Goal: Task Accomplishment & Management: Use online tool/utility

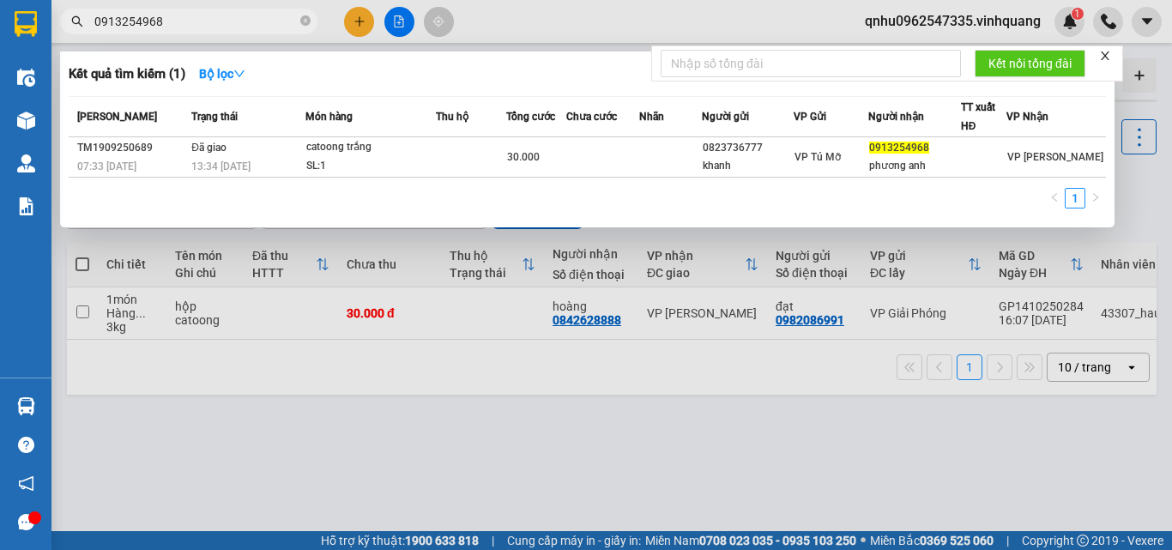
click at [303, 24] on icon "close-circle" at bounding box center [305, 20] width 10 height 10
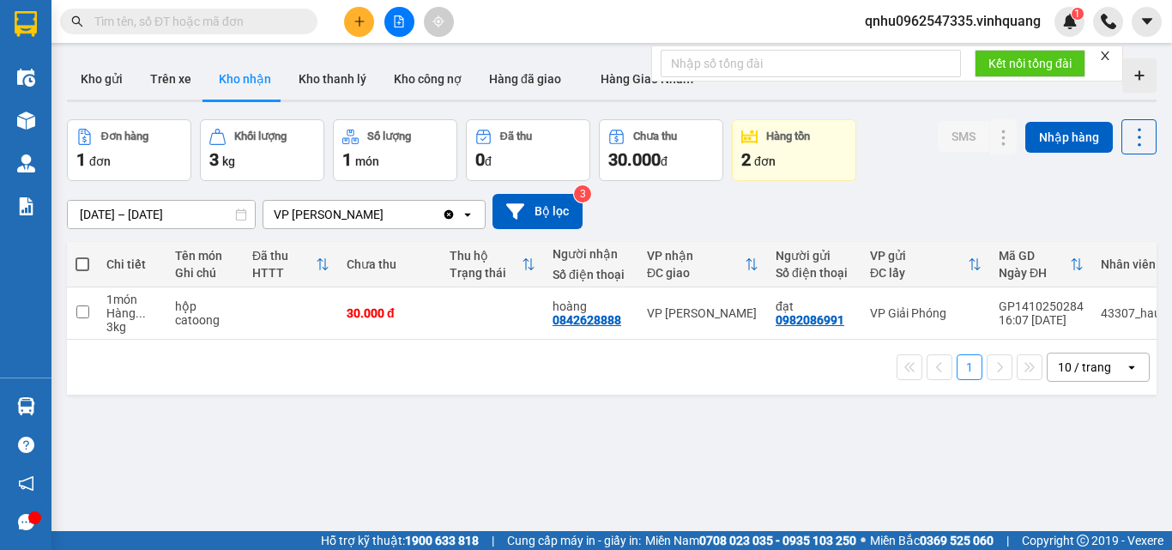
click at [256, 23] on input "text" at bounding box center [195, 21] width 202 height 19
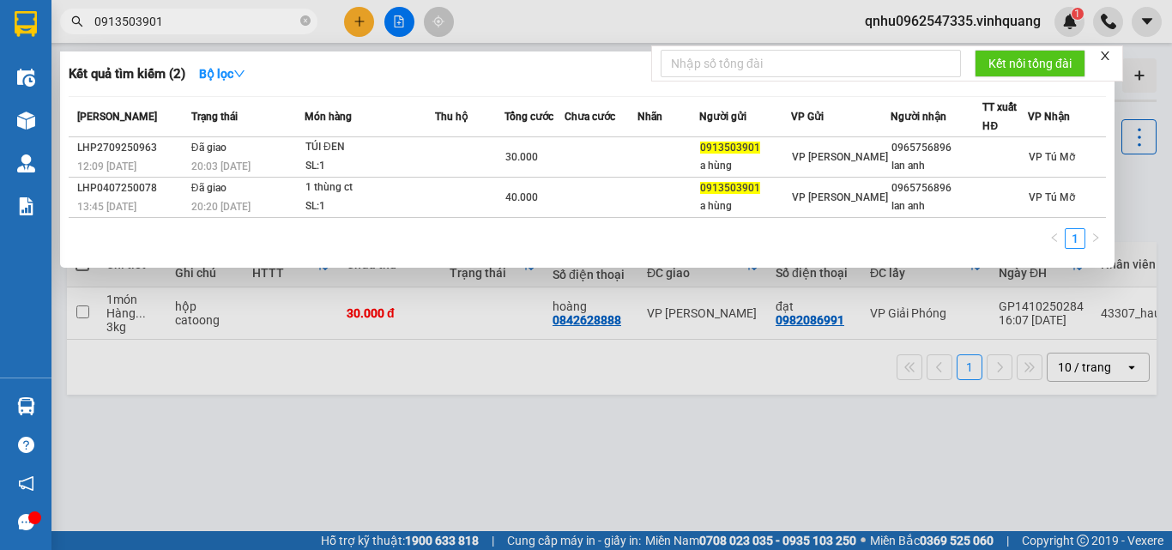
type input "0913503901"
click at [500, 26] on div at bounding box center [586, 275] width 1172 height 550
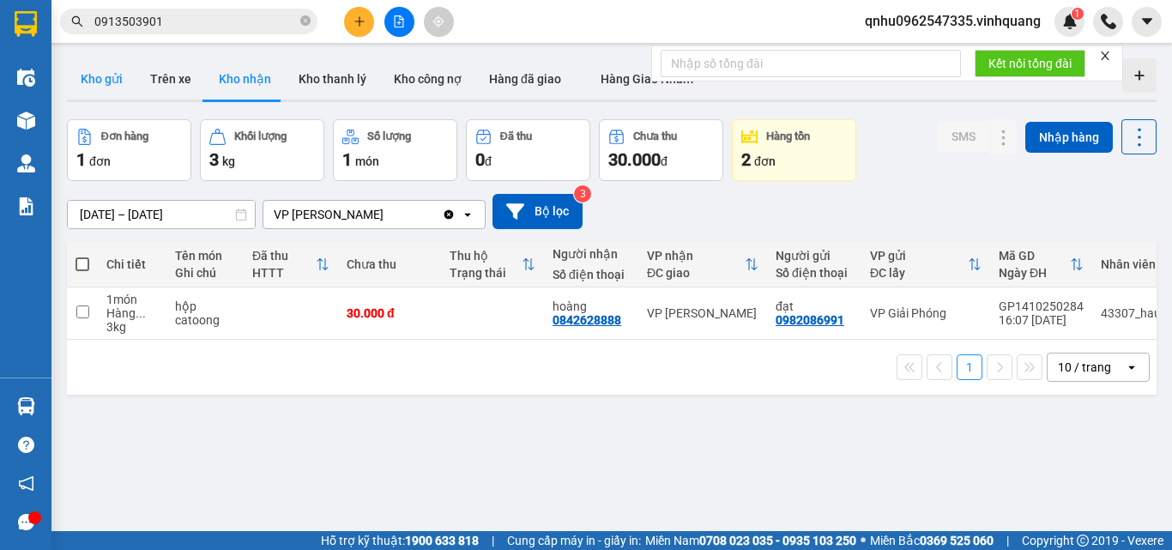
click at [96, 86] on button "Kho gửi" at bounding box center [101, 78] width 69 height 41
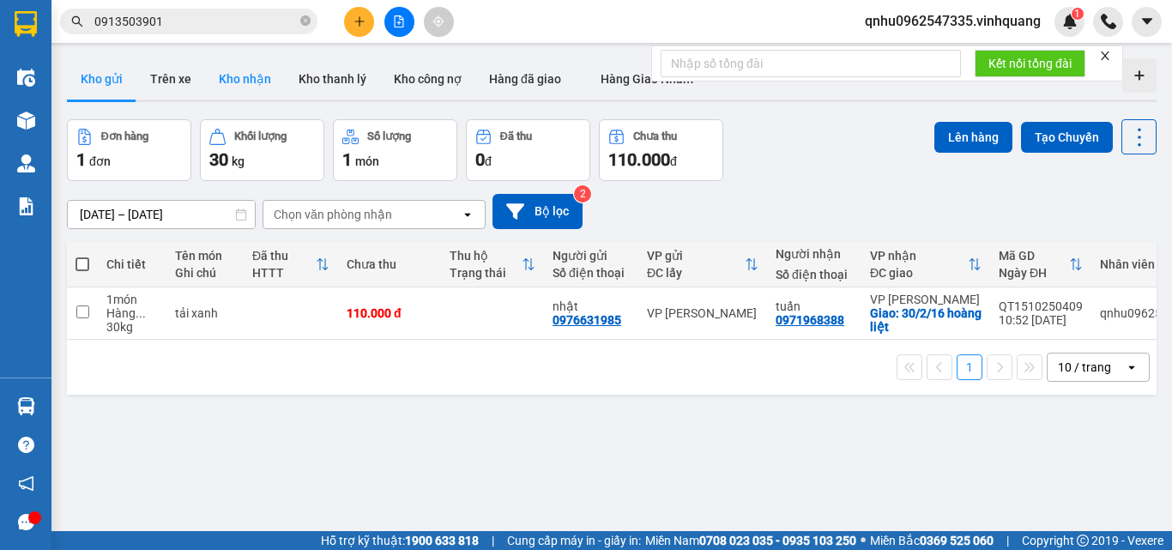
click at [230, 95] on button "Kho nhận" at bounding box center [245, 78] width 80 height 41
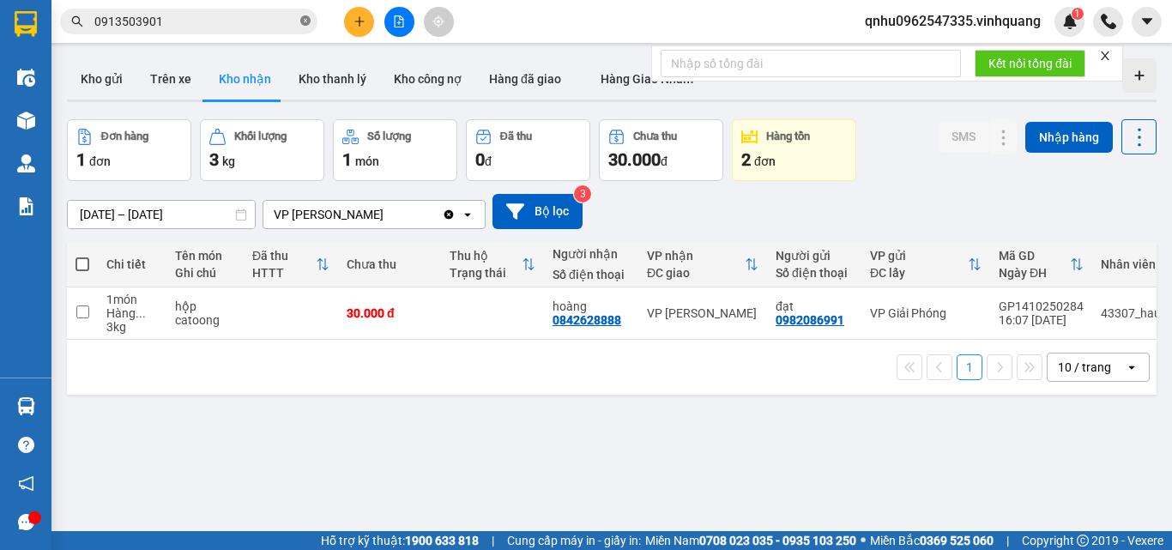
click at [304, 14] on span at bounding box center [305, 22] width 10 height 16
click at [295, 22] on input "text" at bounding box center [195, 21] width 202 height 19
paste input "0976879444"
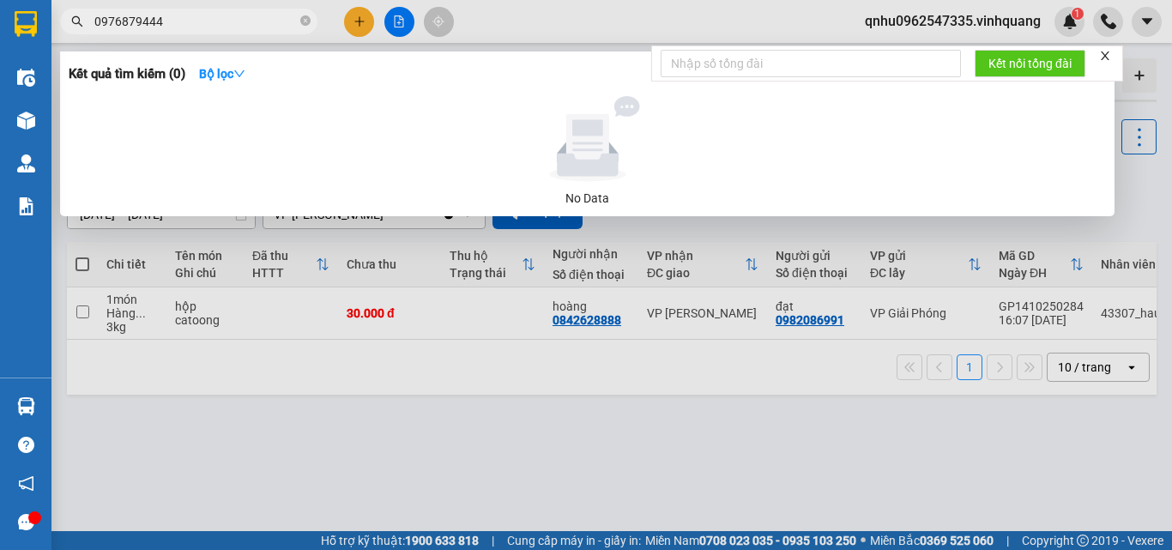
type input "0976879444"
click at [299, 20] on span "0976879444" at bounding box center [188, 22] width 257 height 26
click at [279, 21] on input "0976879444" at bounding box center [195, 21] width 202 height 19
click at [302, 26] on icon "close-circle" at bounding box center [305, 20] width 10 height 10
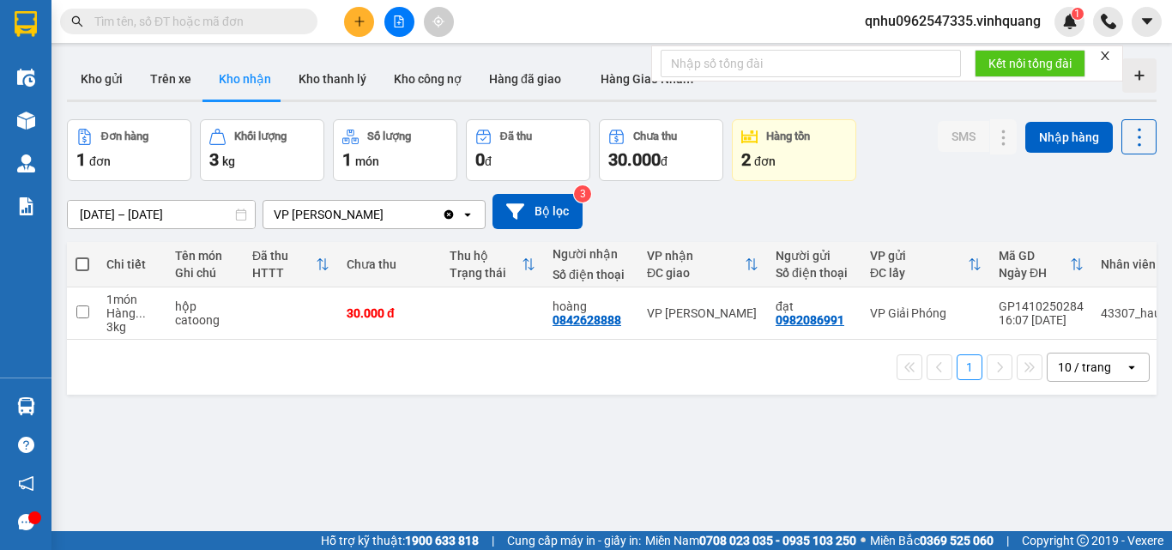
click at [268, 26] on input "text" at bounding box center [195, 21] width 202 height 19
paste input "0826171773"
type input "0826171773"
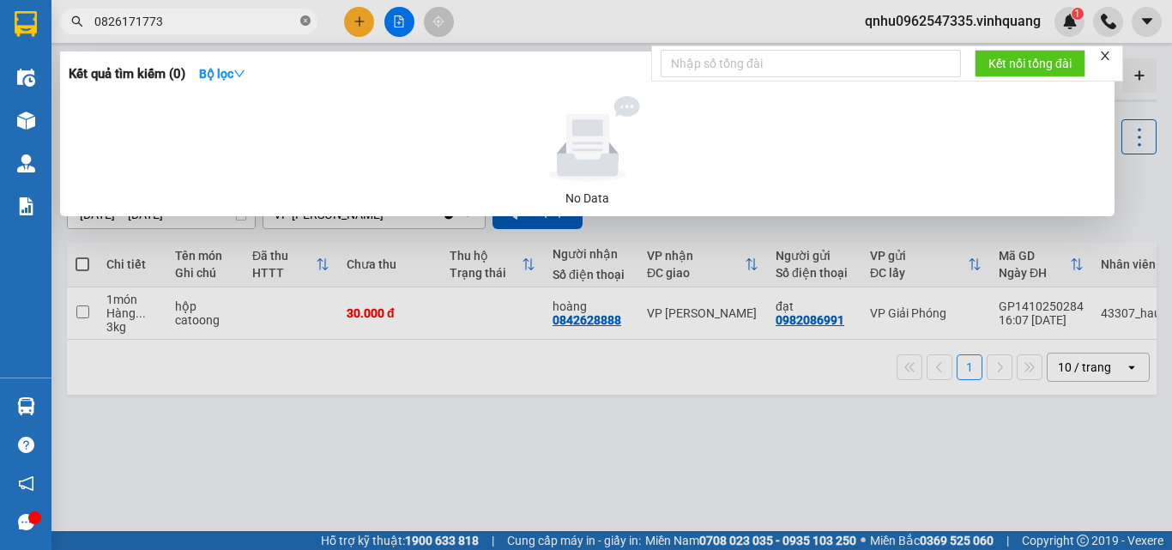
click at [303, 21] on icon "close-circle" at bounding box center [305, 20] width 10 height 10
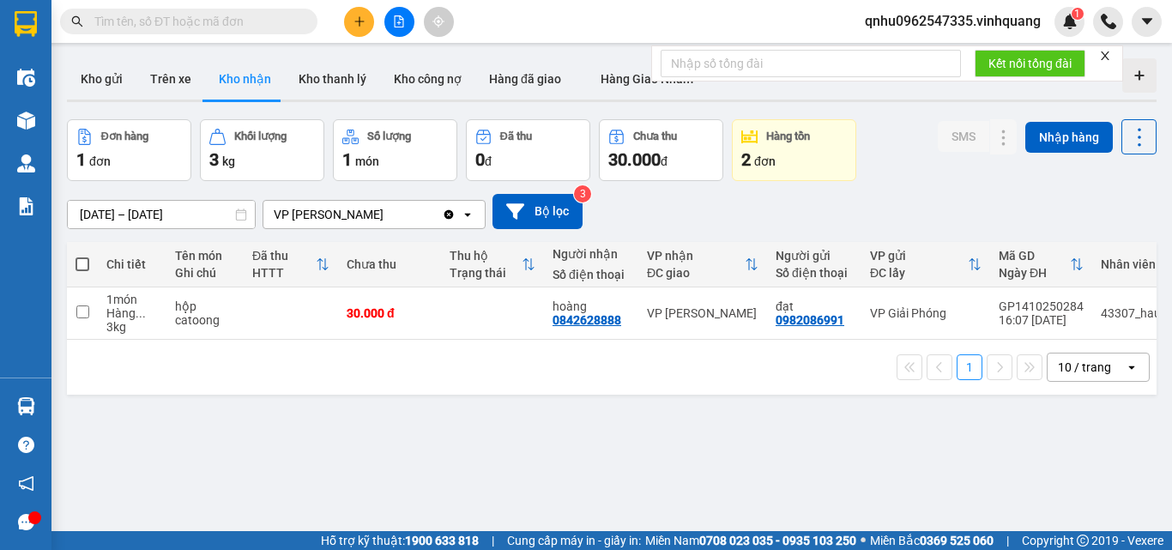
click at [250, 27] on input "text" at bounding box center [195, 21] width 202 height 19
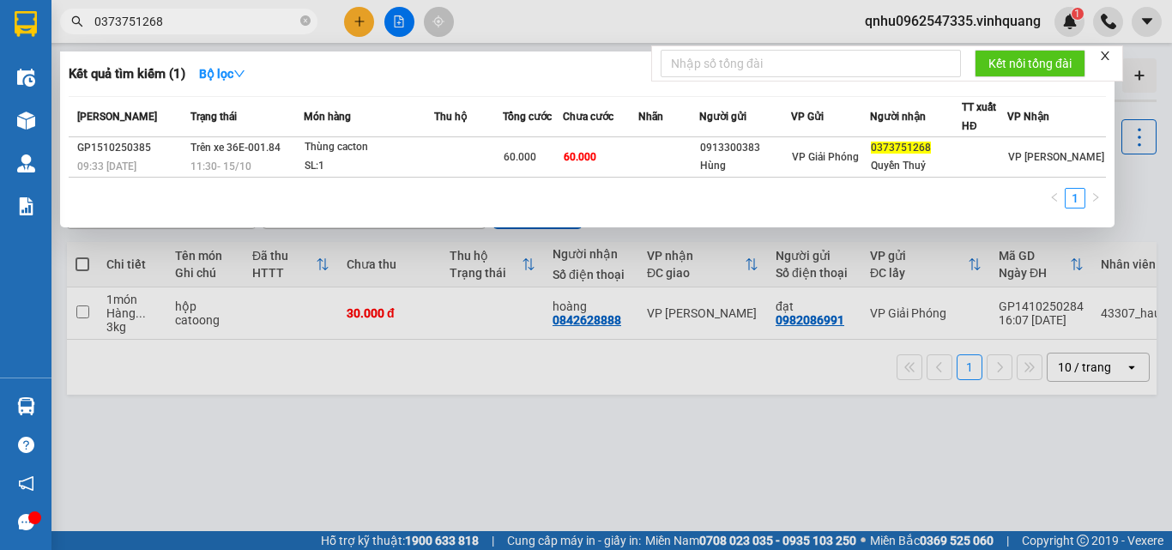
type input "0373751268"
click at [536, 17] on div at bounding box center [586, 275] width 1172 height 550
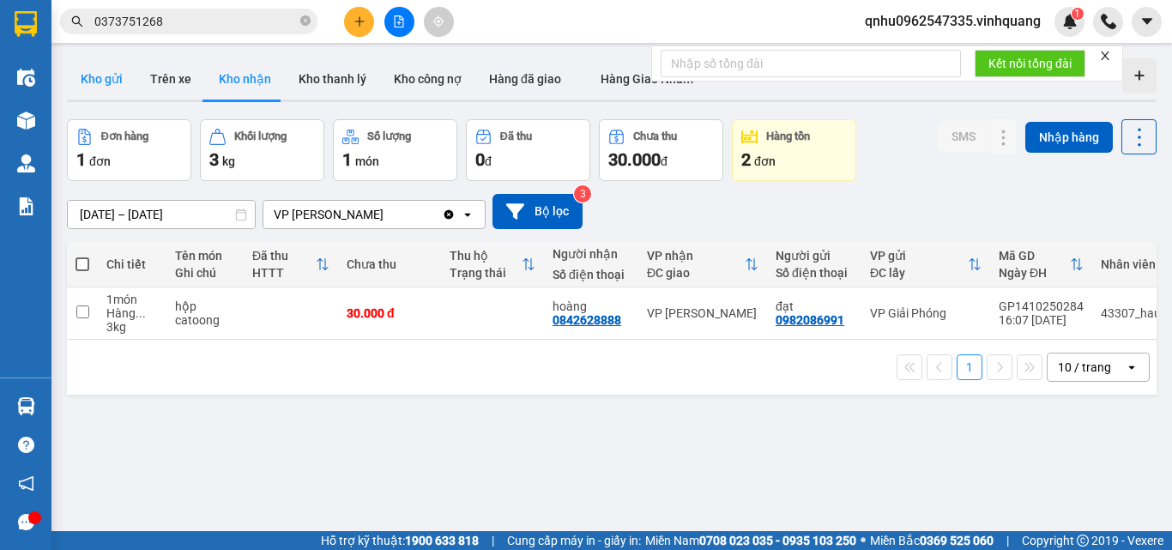
click at [109, 84] on button "Kho gửi" at bounding box center [101, 78] width 69 height 41
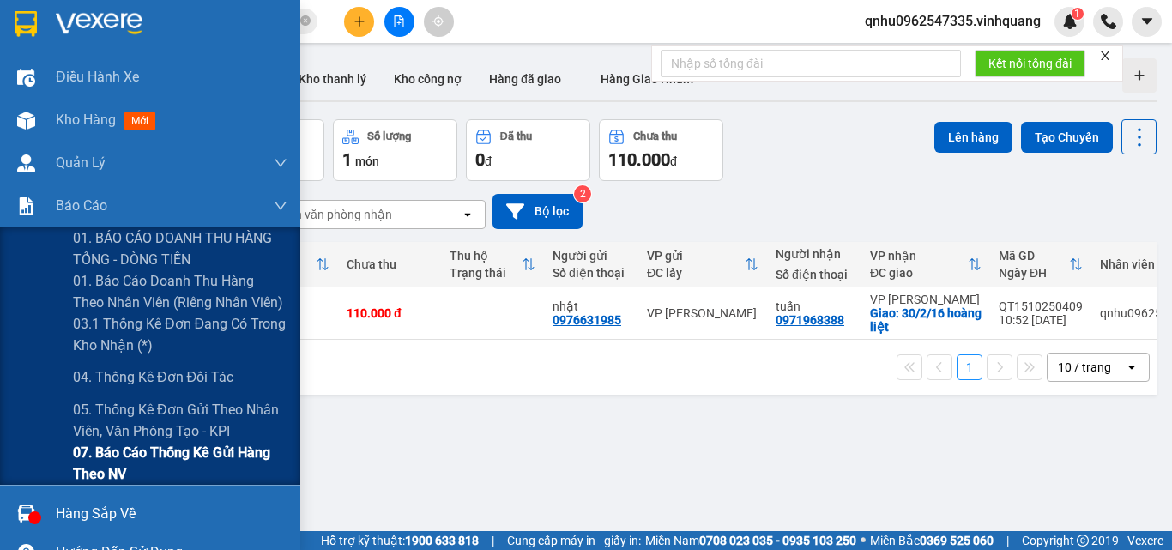
click at [123, 461] on span "07. Báo cáo thống kê gửi hàng theo NV" at bounding box center [180, 463] width 214 height 43
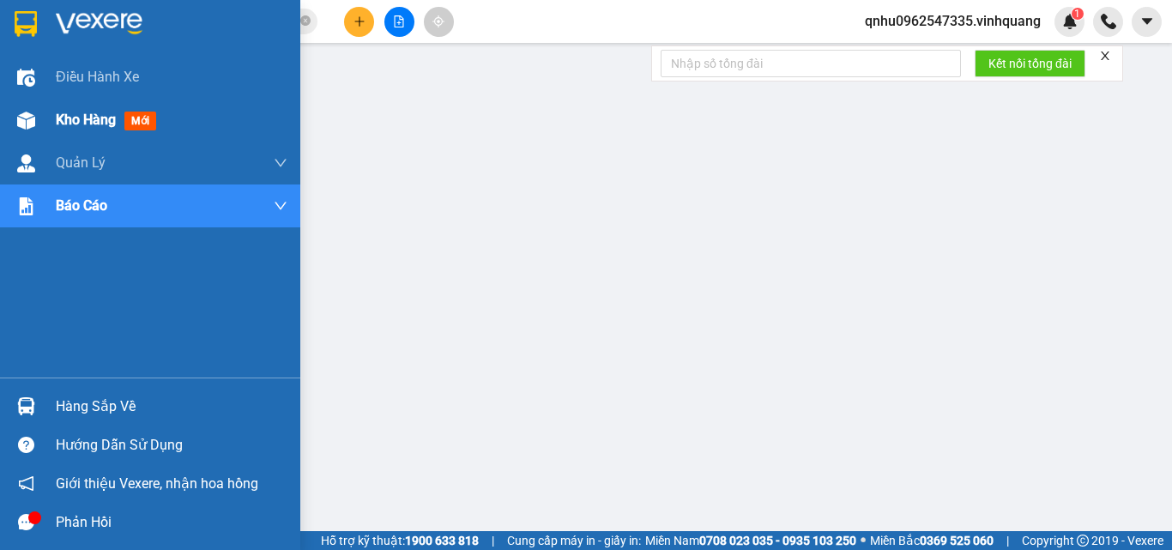
click at [59, 101] on div "Kho hàng mới" at bounding box center [172, 120] width 232 height 43
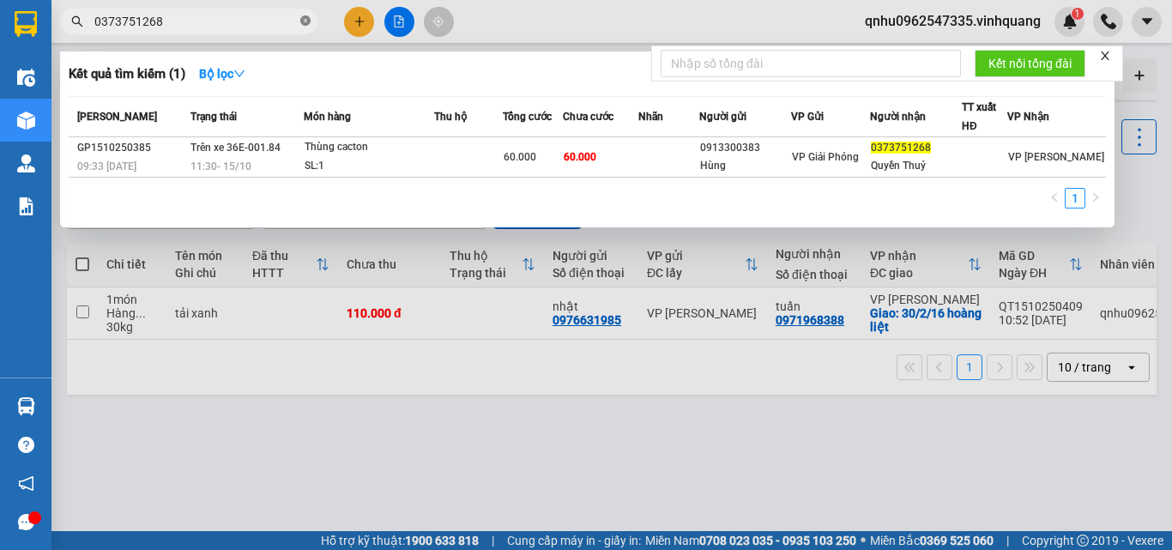
click at [309, 26] on icon "close-circle" at bounding box center [305, 20] width 10 height 10
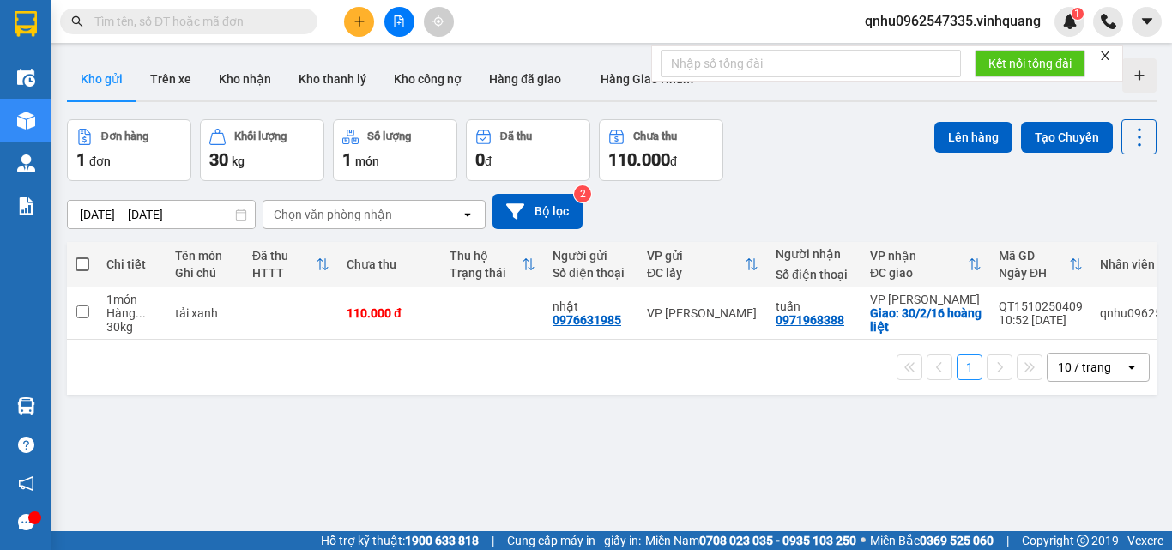
click at [286, 26] on input "text" at bounding box center [195, 21] width 202 height 19
paste input "0913390264"
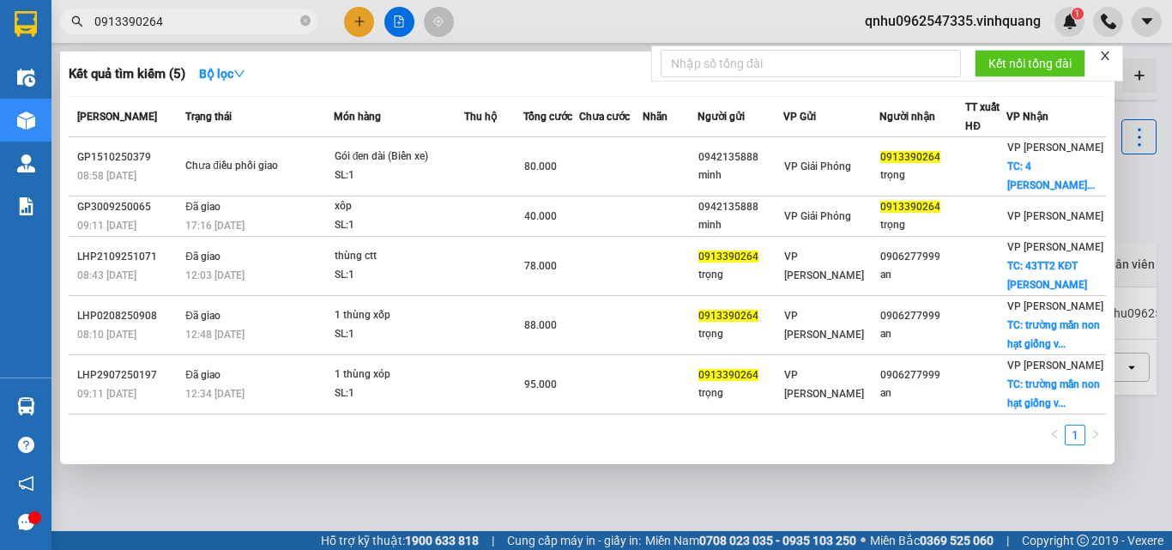
type input "0913390264"
click at [527, 15] on div at bounding box center [586, 275] width 1172 height 550
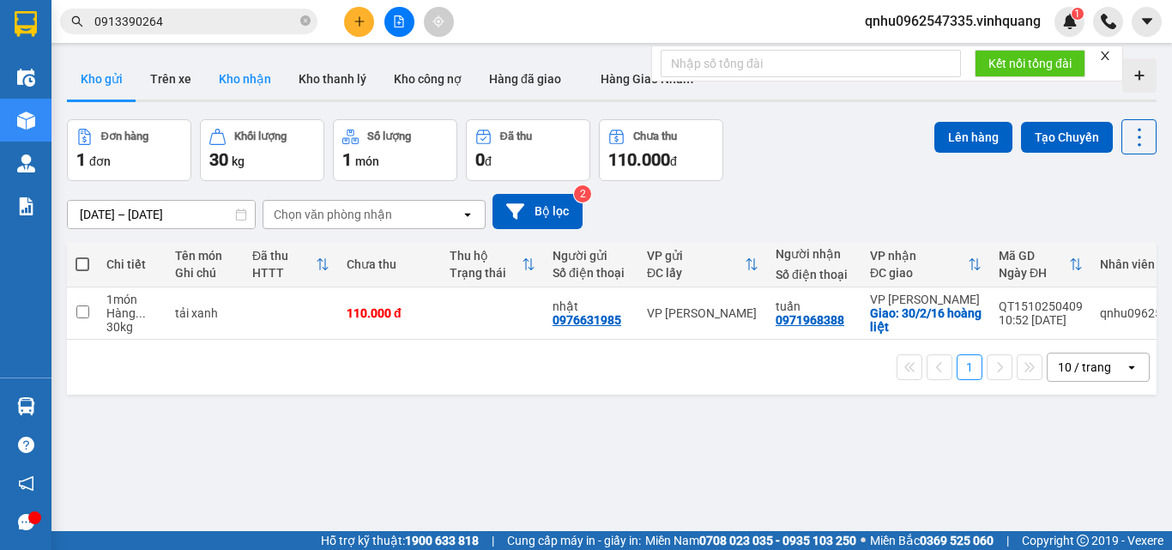
click at [248, 92] on button "Kho nhận" at bounding box center [245, 78] width 80 height 41
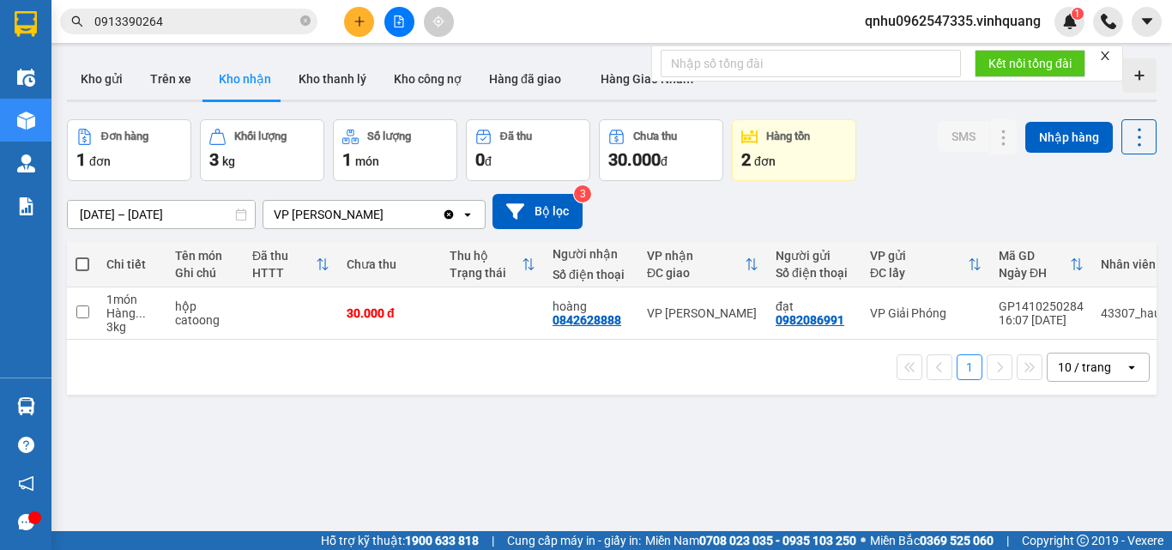
click at [296, 24] on input "0913390264" at bounding box center [195, 21] width 202 height 19
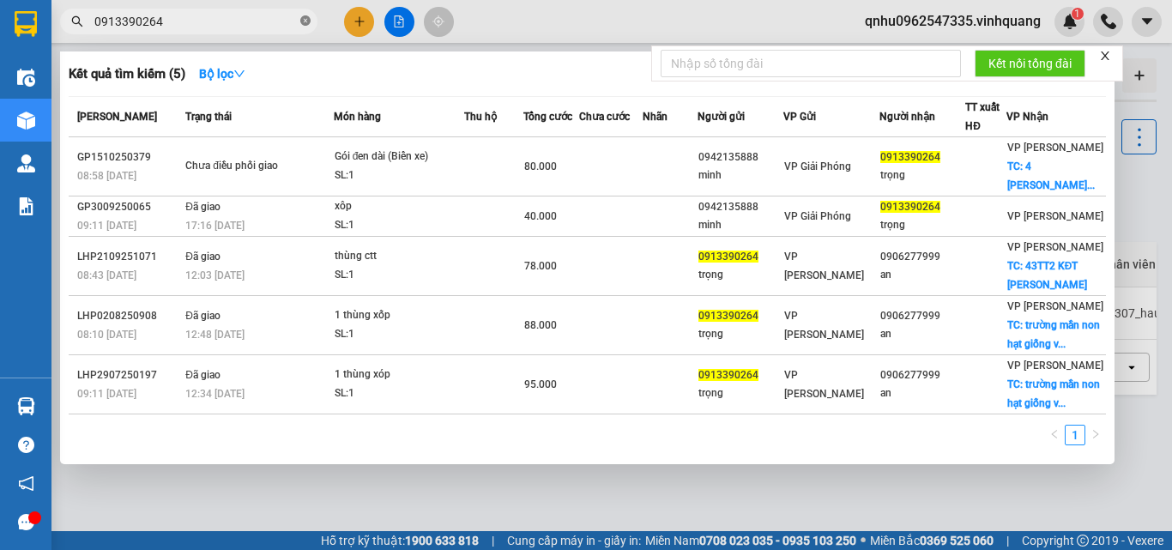
click at [302, 24] on icon "close-circle" at bounding box center [305, 20] width 10 height 10
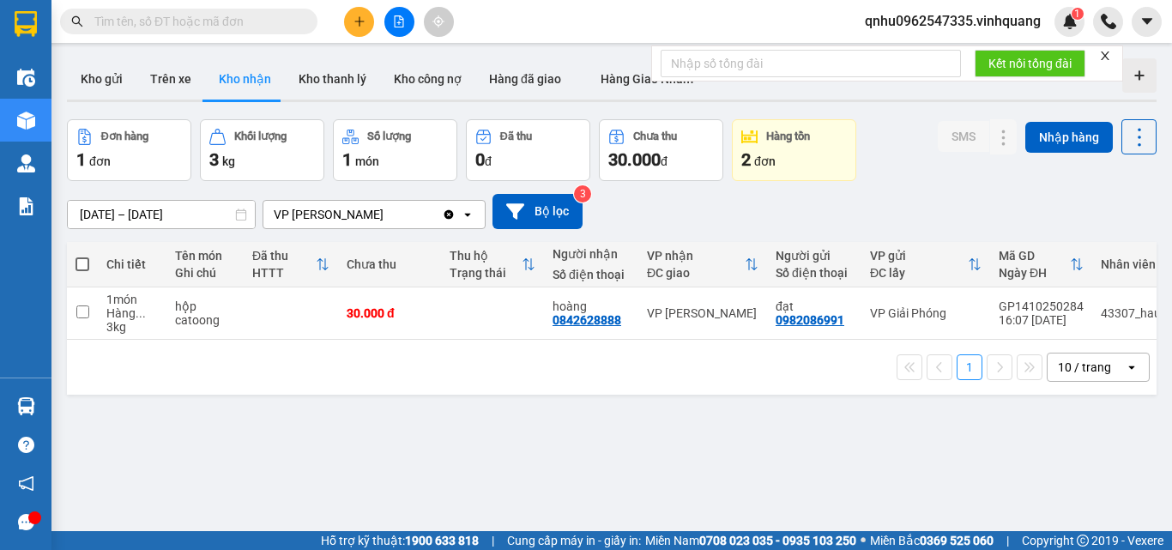
click at [225, 29] on input "text" at bounding box center [195, 21] width 202 height 19
paste input "0849793019"
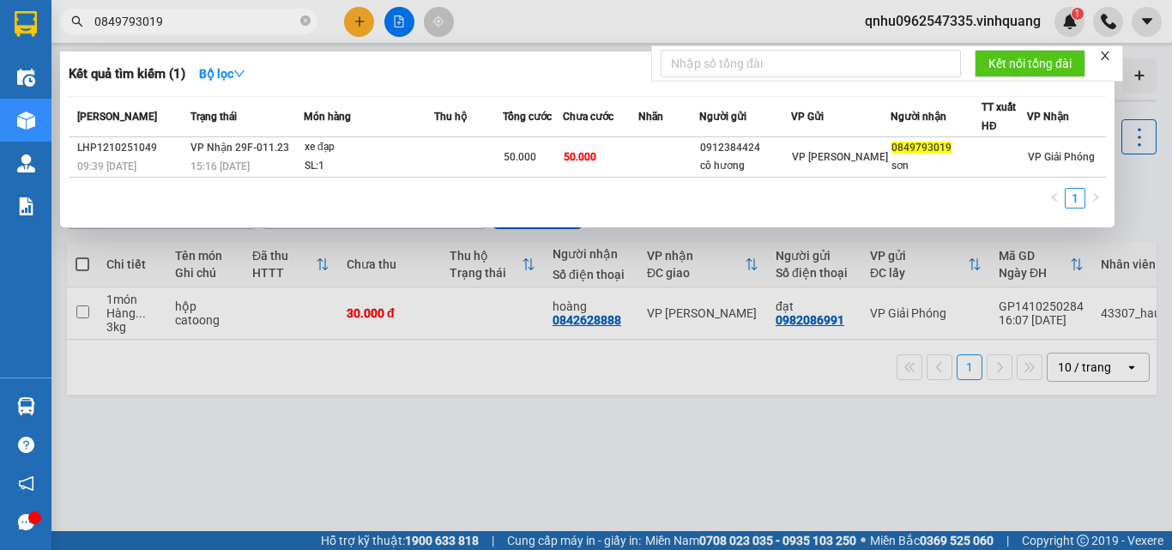
type input "0849793019"
click at [308, 23] on icon "close-circle" at bounding box center [305, 20] width 10 height 10
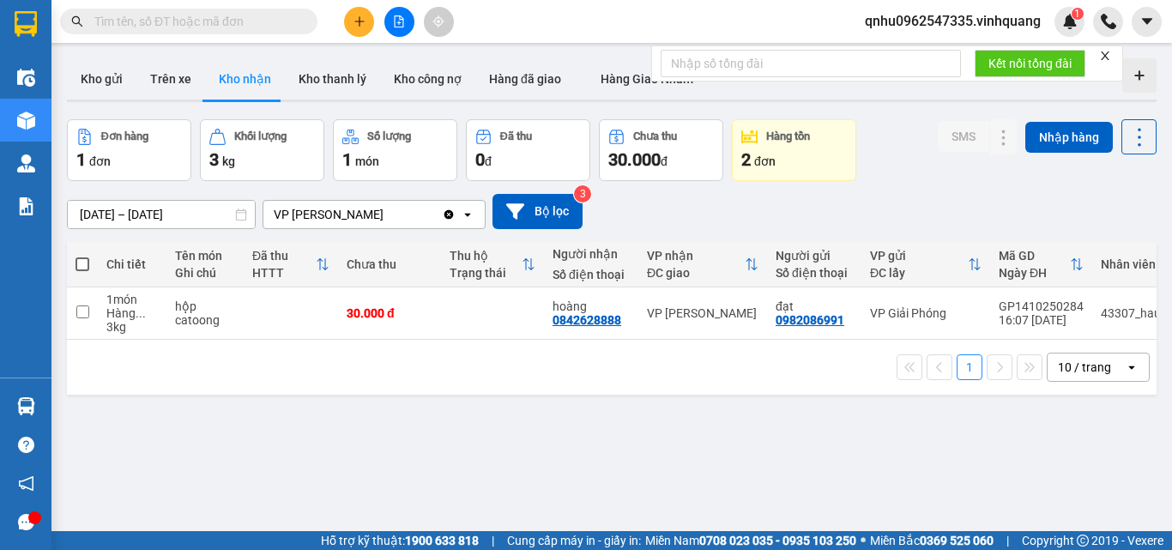
click at [291, 23] on input "text" at bounding box center [195, 21] width 202 height 19
paste input "0966256348"
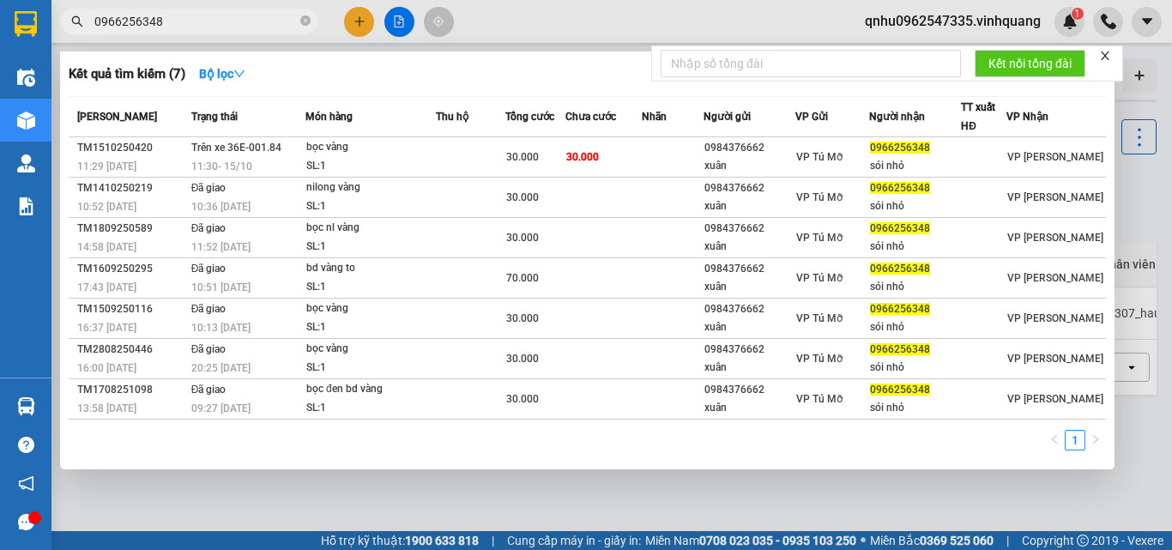
type input "0966256348"
click at [513, 19] on div at bounding box center [586, 275] width 1172 height 550
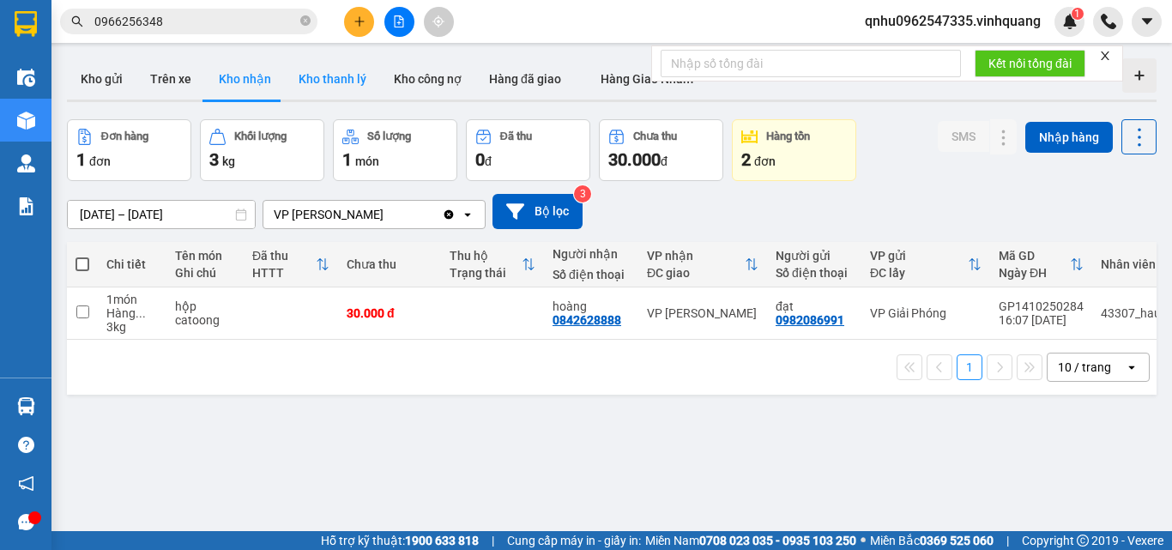
click at [298, 79] on button "Kho thanh lý" at bounding box center [332, 78] width 95 height 41
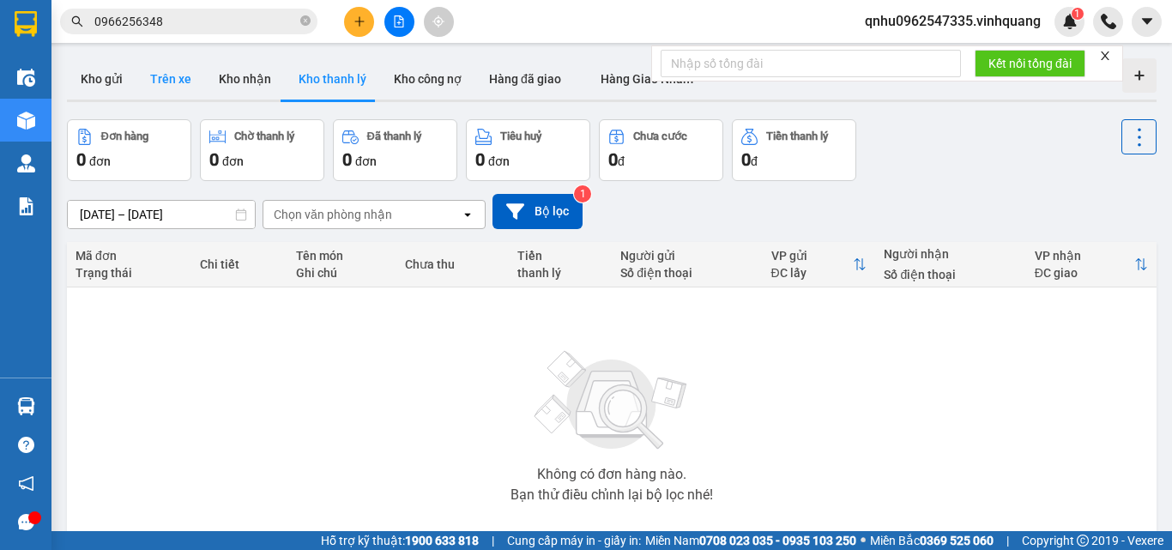
click at [149, 81] on button "Trên xe" at bounding box center [170, 78] width 69 height 41
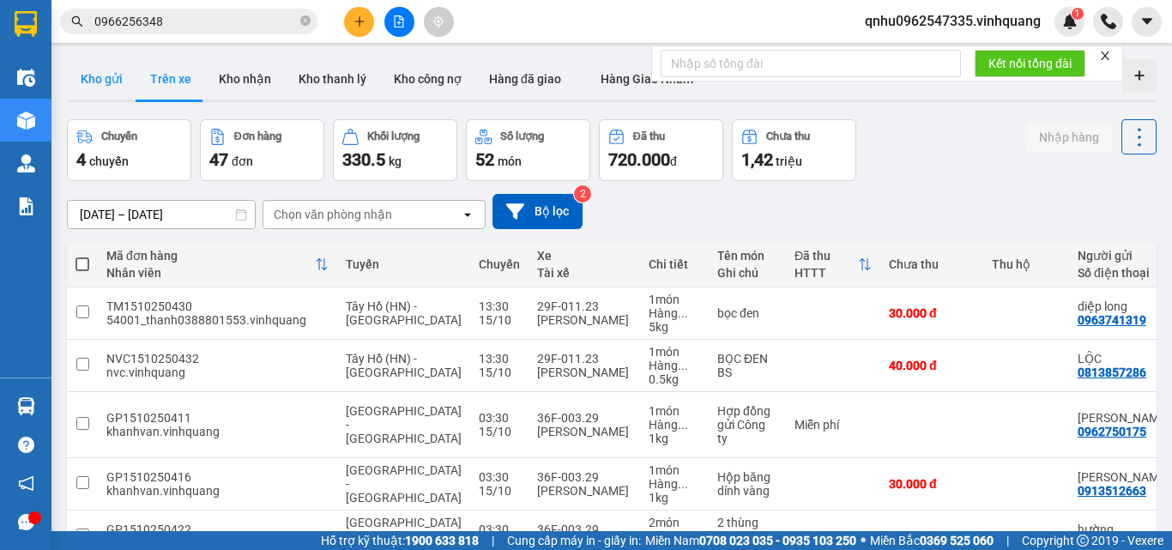
click at [100, 71] on button "Kho gửi" at bounding box center [101, 78] width 69 height 41
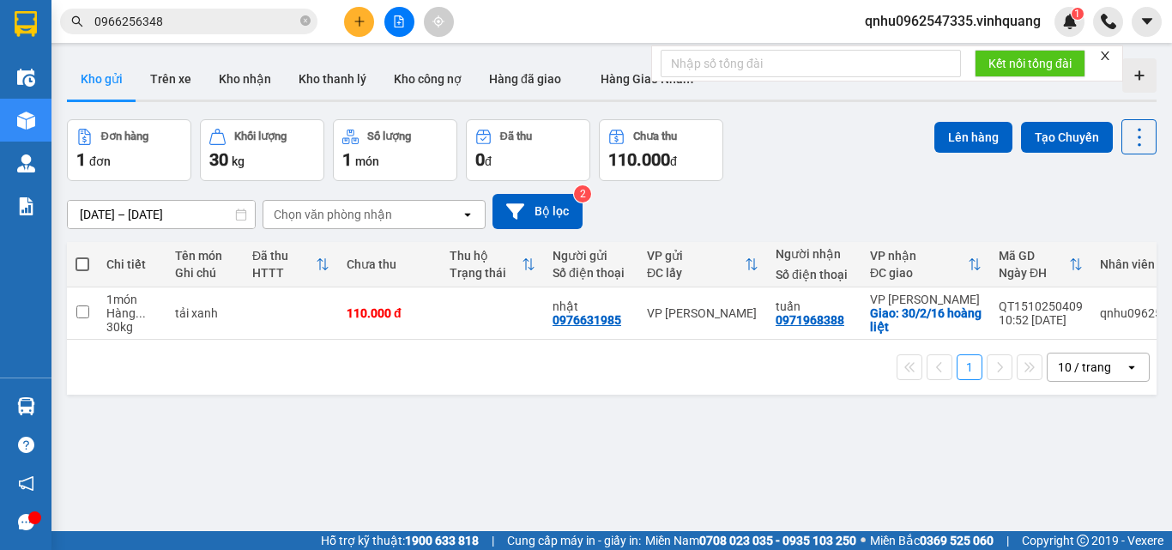
click at [79, 260] on span at bounding box center [82, 264] width 14 height 14
click at [82, 256] on input "checkbox" at bounding box center [82, 256] width 0 height 0
checkbox input "true"
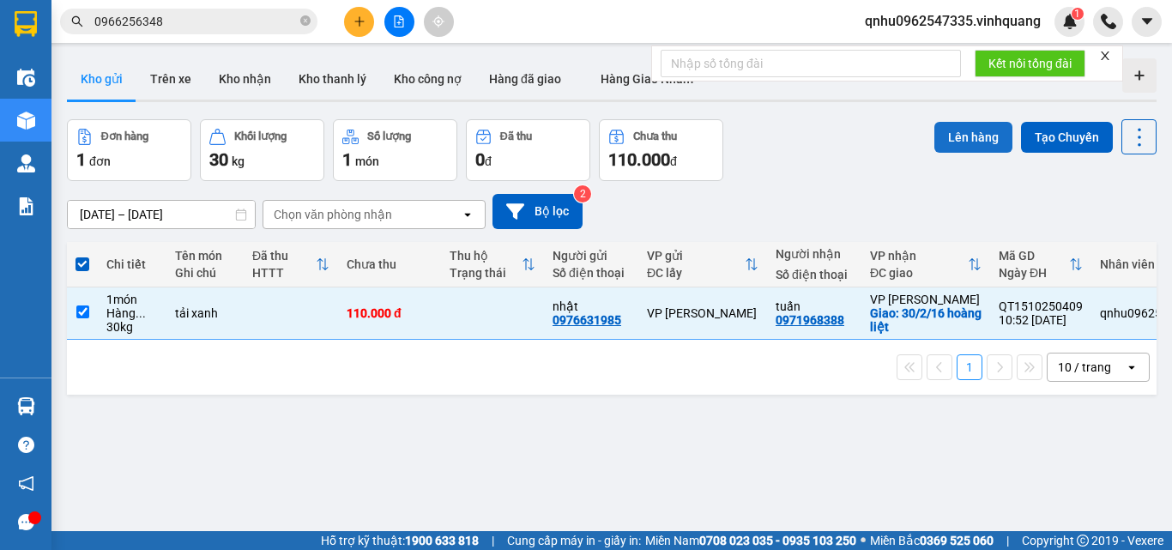
click at [958, 134] on button "Lên hàng" at bounding box center [973, 137] width 78 height 31
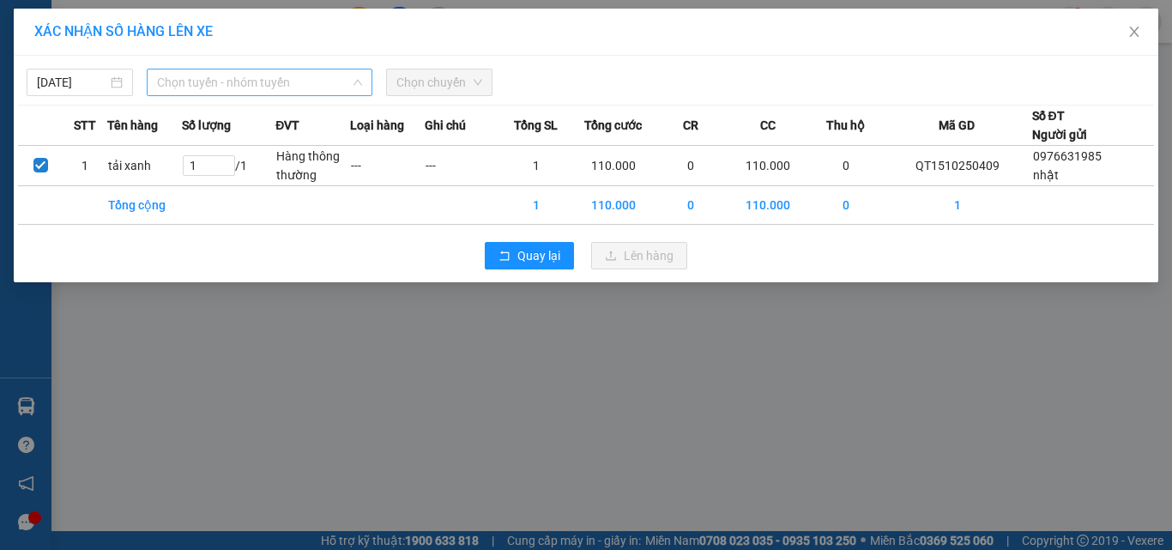
click at [253, 73] on span "Chọn tuyến - nhóm tuyến" at bounding box center [259, 82] width 205 height 26
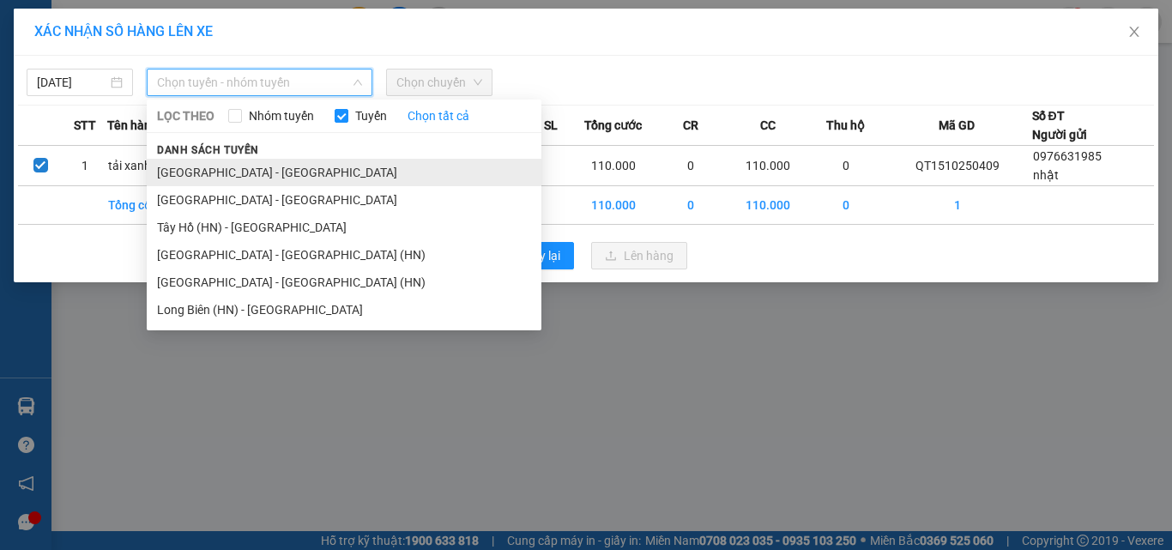
click at [262, 181] on li "[GEOGRAPHIC_DATA] - [GEOGRAPHIC_DATA]" at bounding box center [344, 172] width 395 height 27
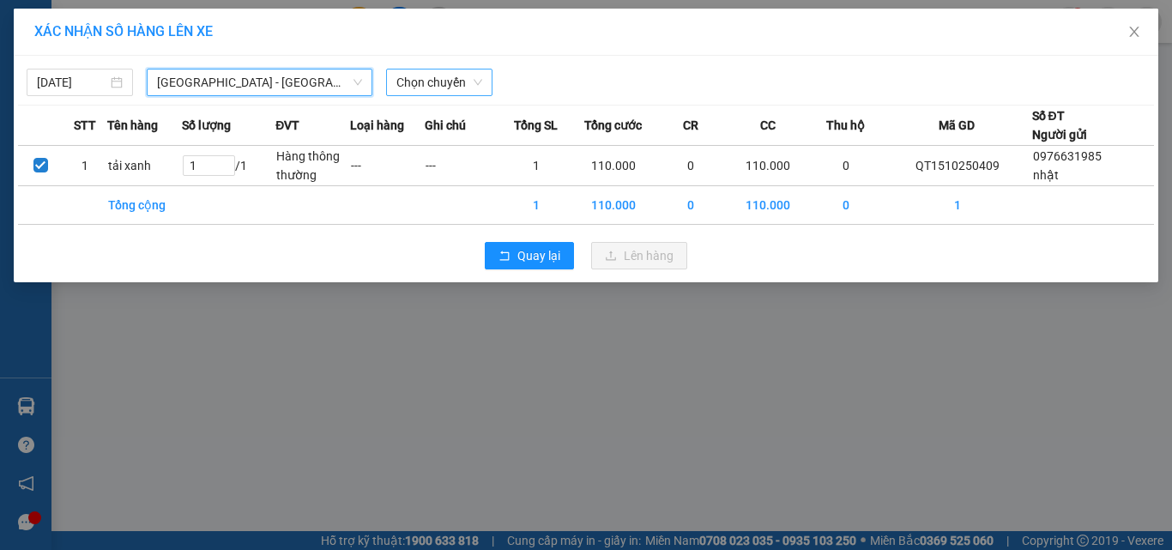
click at [449, 82] on span "Chọn chuyến" at bounding box center [439, 82] width 86 height 26
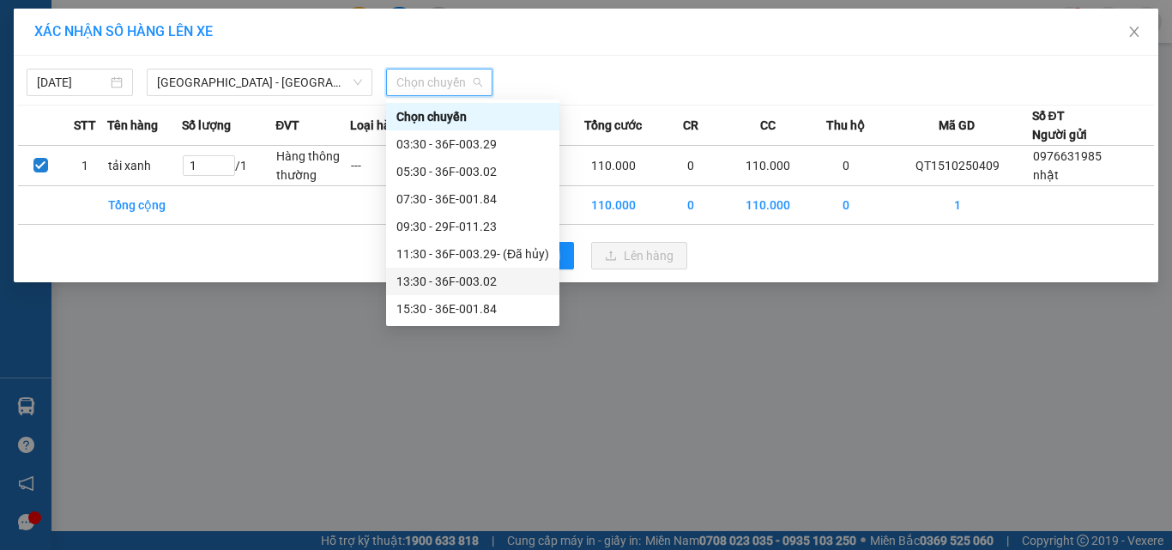
click at [468, 279] on div "13:30 - 36F-003.02" at bounding box center [472, 281] width 153 height 19
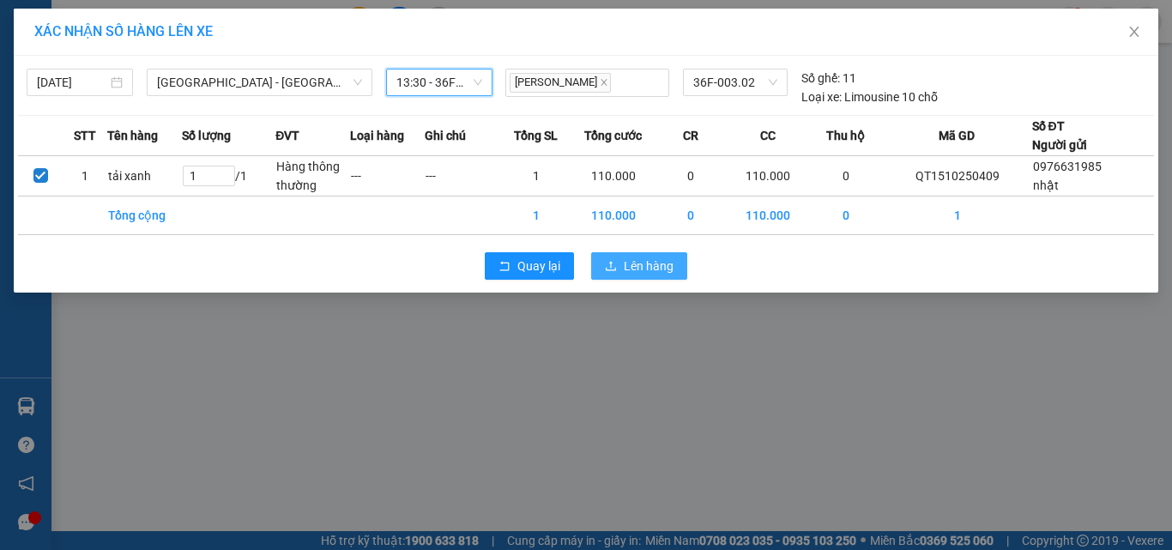
click at [639, 268] on span "Lên hàng" at bounding box center [649, 265] width 50 height 19
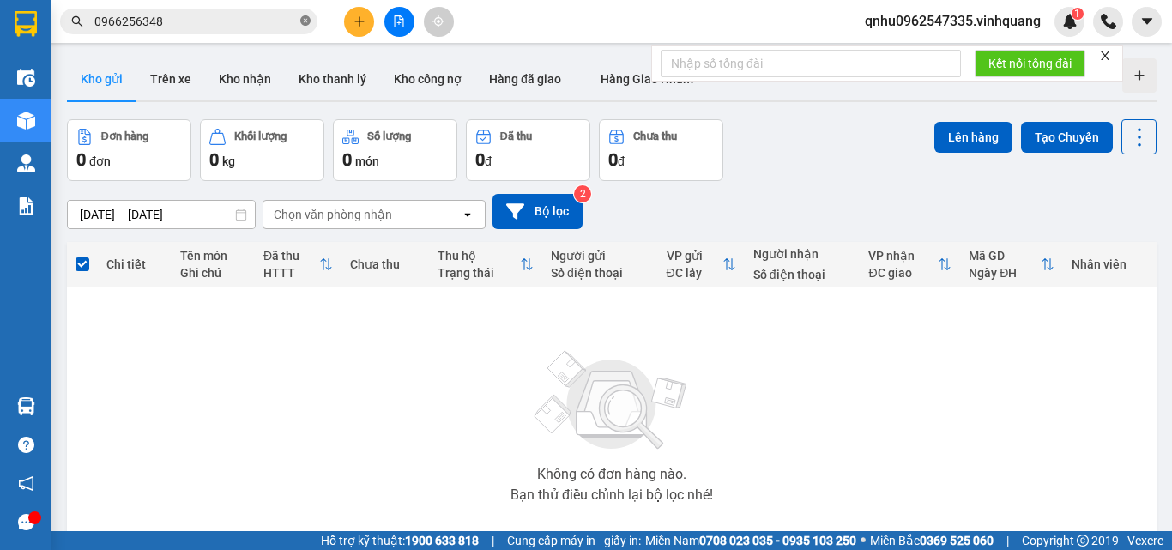
click at [307, 21] on icon "close-circle" at bounding box center [305, 20] width 10 height 10
click at [279, 21] on input "text" at bounding box center [195, 21] width 202 height 19
paste input "0867830251"
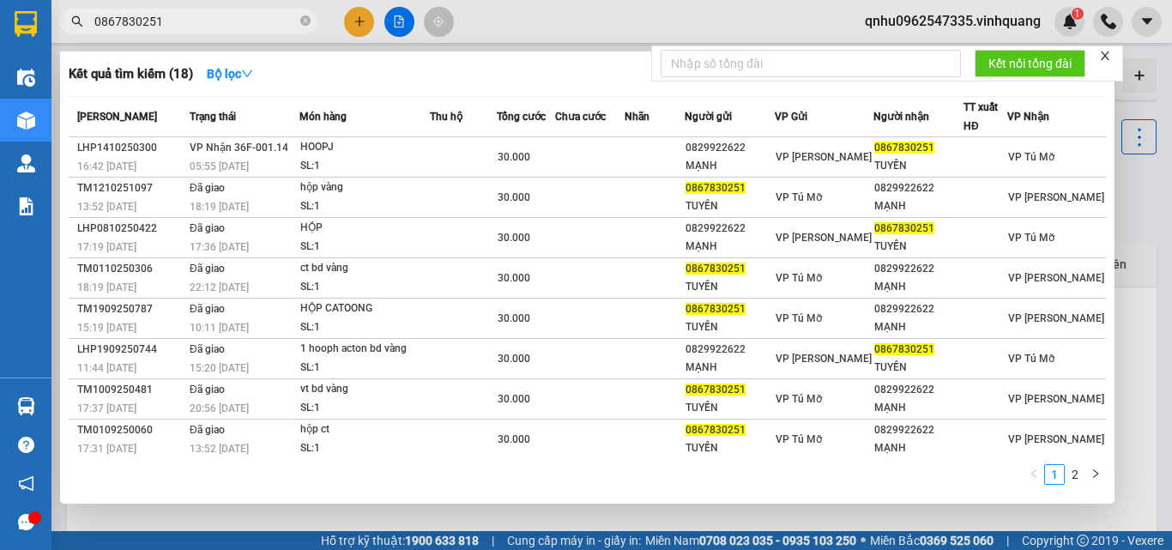
type input "0867830251"
click at [941, 28] on div at bounding box center [586, 275] width 1172 height 550
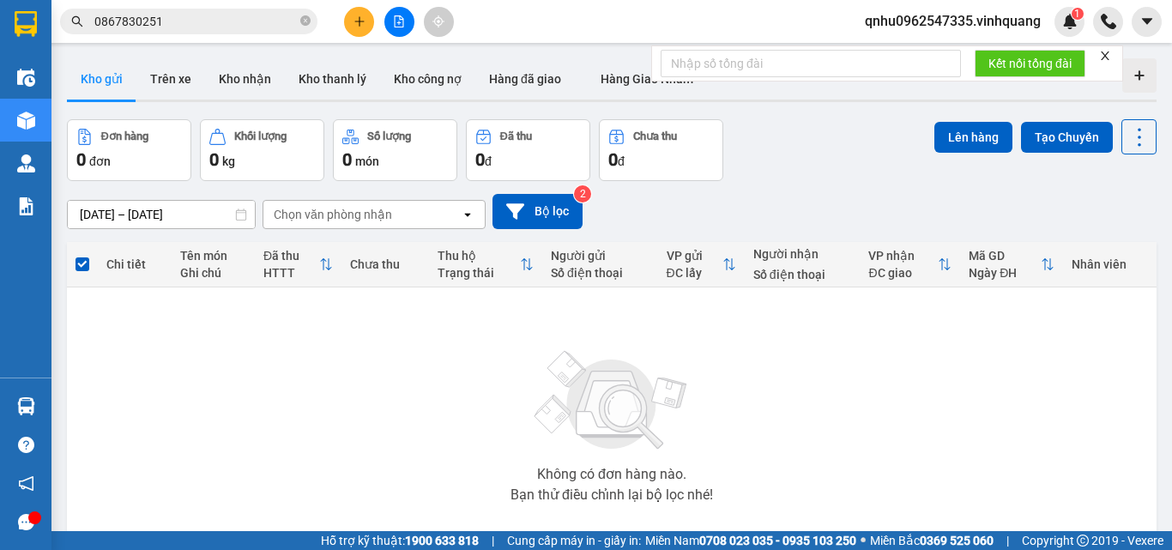
click at [942, 27] on span "qnhu0962547335.vinhquang" at bounding box center [952, 20] width 203 height 21
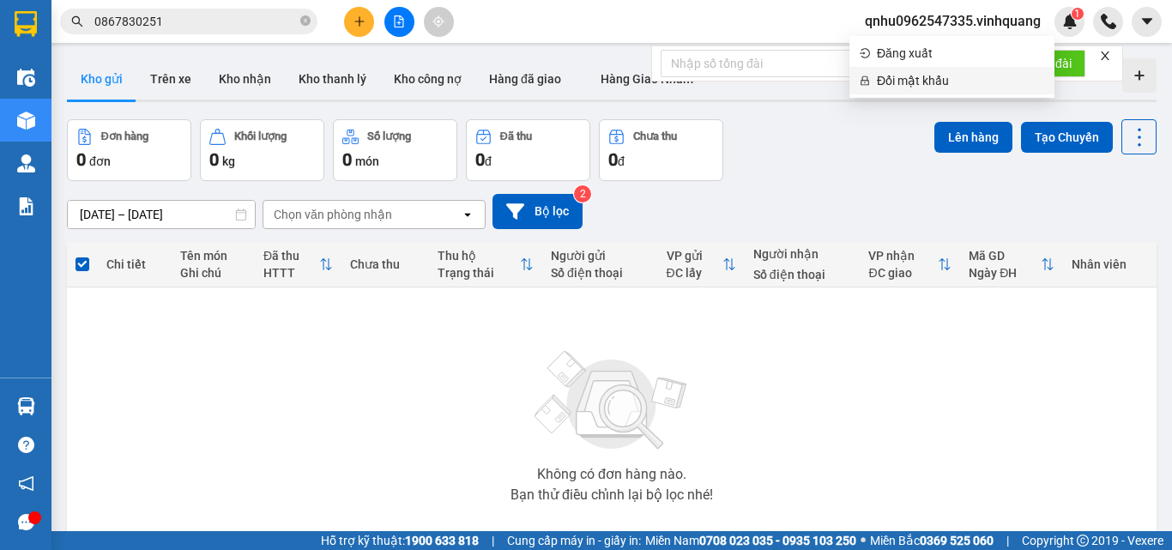
click at [954, 73] on span "Đổi mật khẩu" at bounding box center [960, 80] width 167 height 19
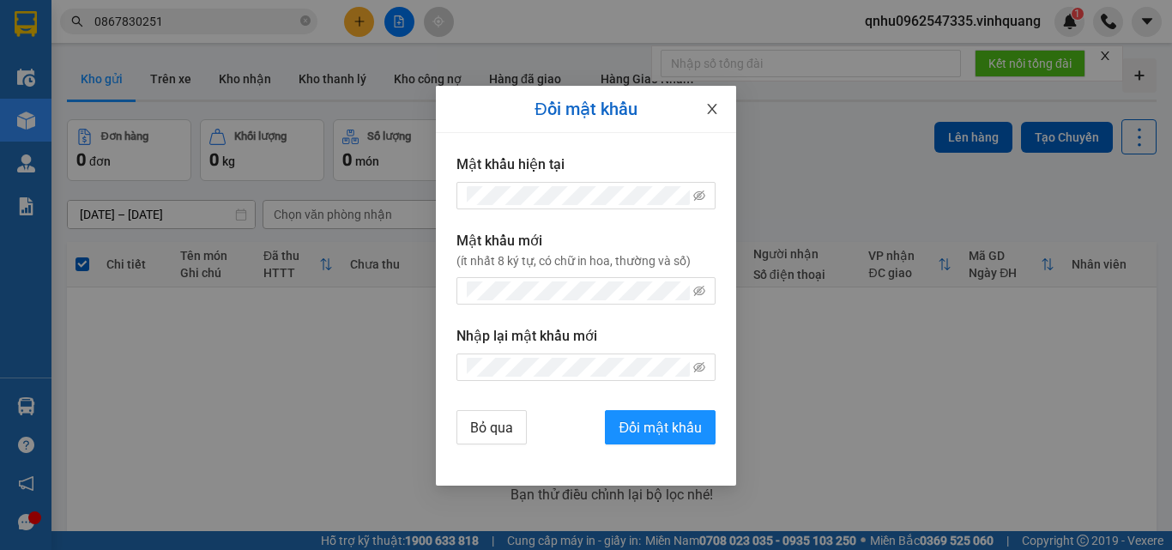
click at [719, 106] on span "Close" at bounding box center [712, 110] width 48 height 48
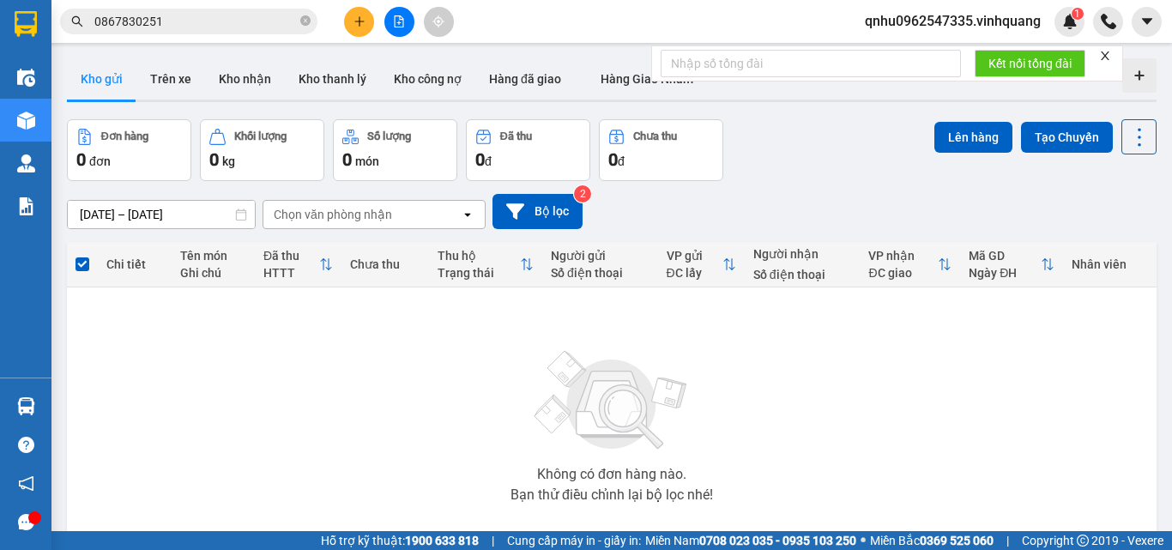
click at [925, 28] on span "qnhu0962547335.vinhquang" at bounding box center [952, 20] width 203 height 21
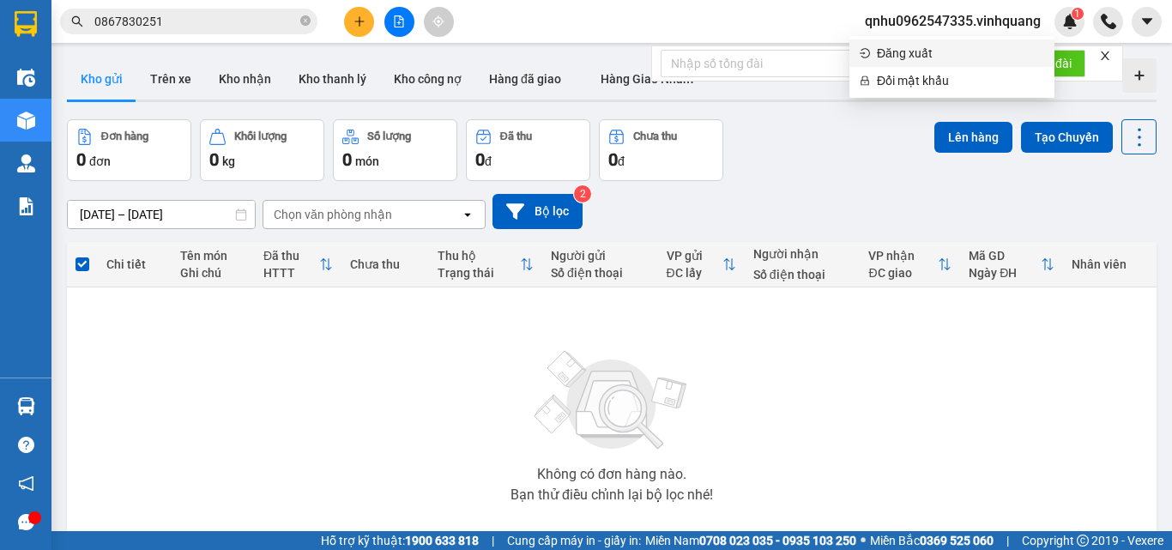
click at [915, 64] on li "Đăng xuất" at bounding box center [951, 52] width 205 height 27
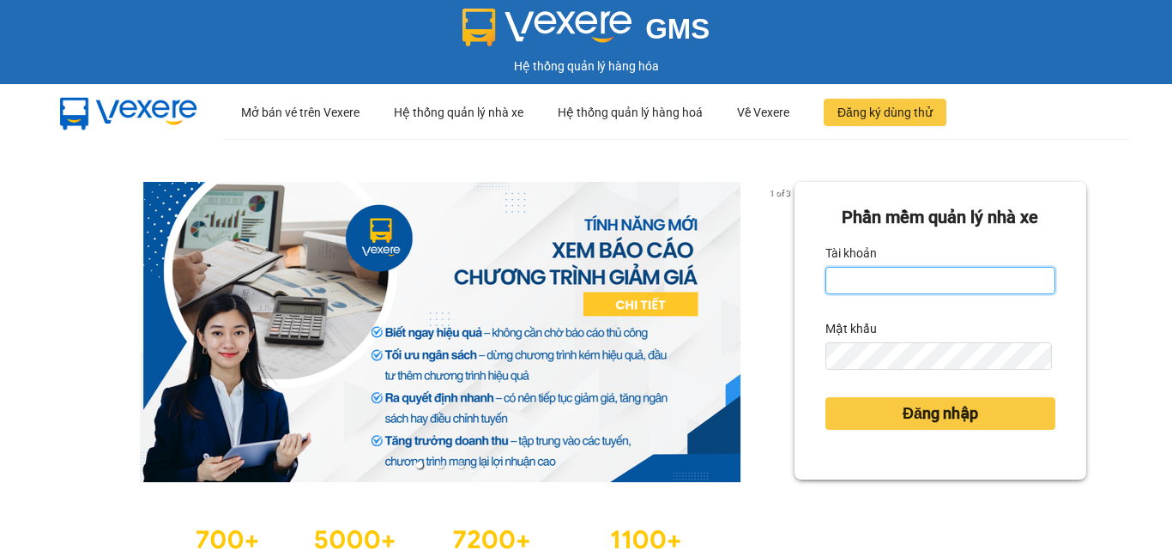
click at [864, 288] on input "Tài khoản" at bounding box center [940, 280] width 230 height 27
type input "van0584642557.vinhquang"
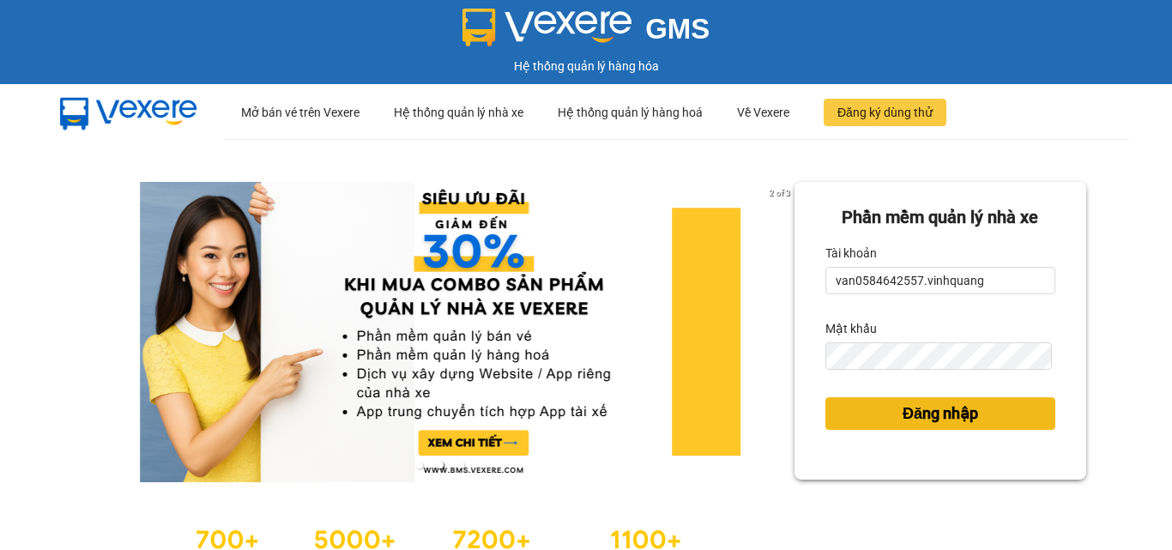
click at [984, 413] on button "Đăng nhập" at bounding box center [940, 413] width 230 height 33
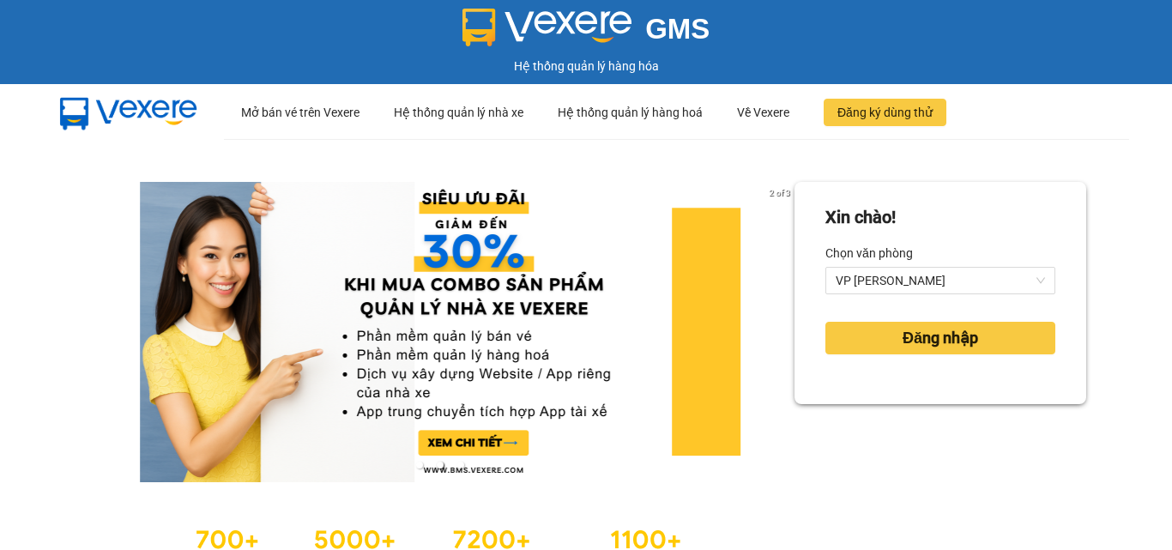
click at [633, 248] on div at bounding box center [440, 332] width 708 height 300
click at [906, 343] on span "Đăng nhập" at bounding box center [939, 338] width 75 height 24
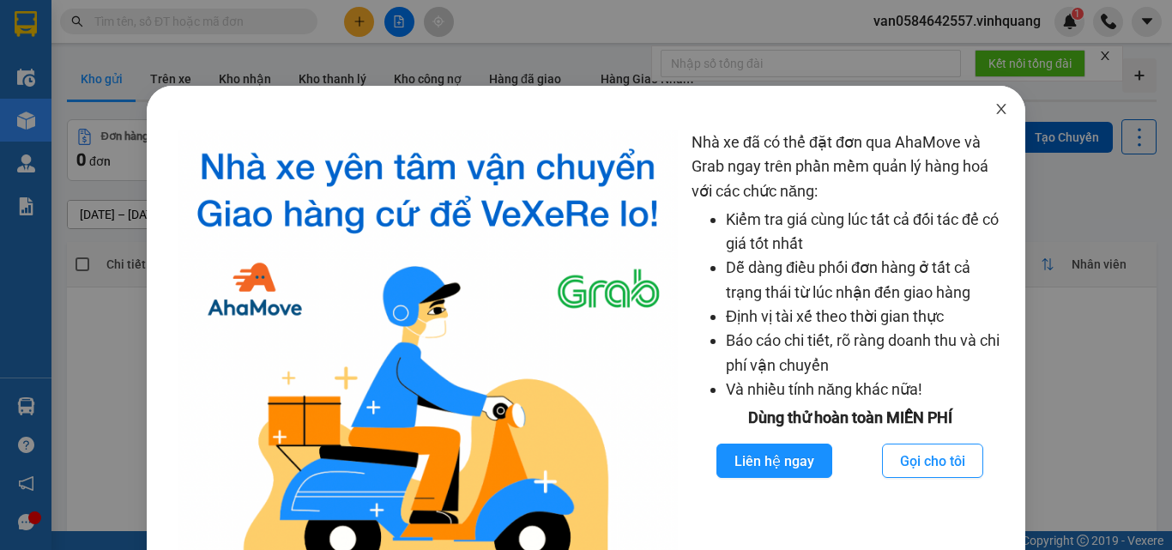
click at [998, 114] on span "Close" at bounding box center [1001, 110] width 48 height 48
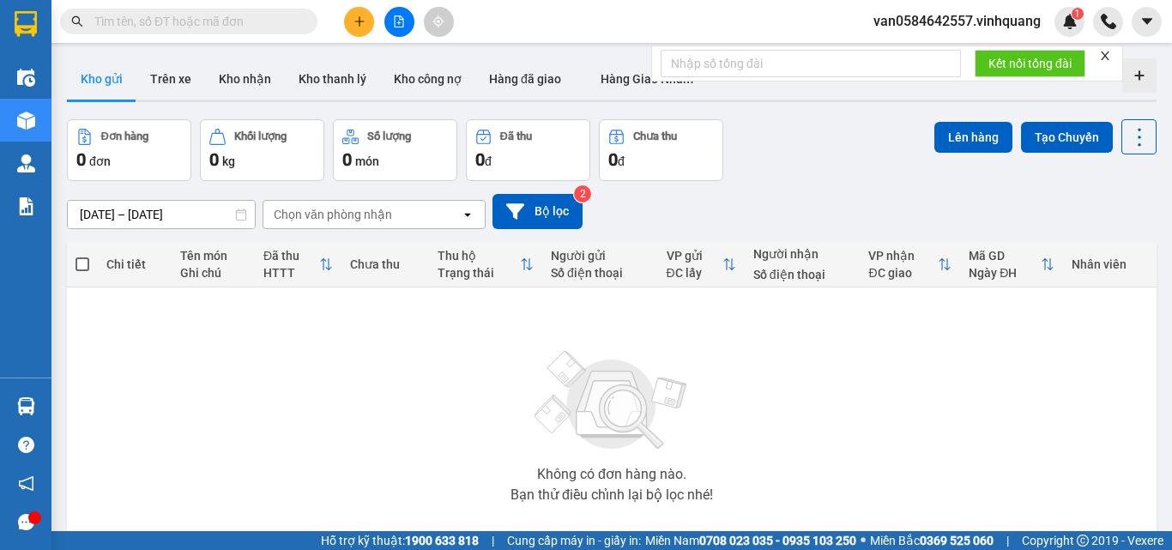
click at [213, 25] on input "text" at bounding box center [195, 21] width 202 height 19
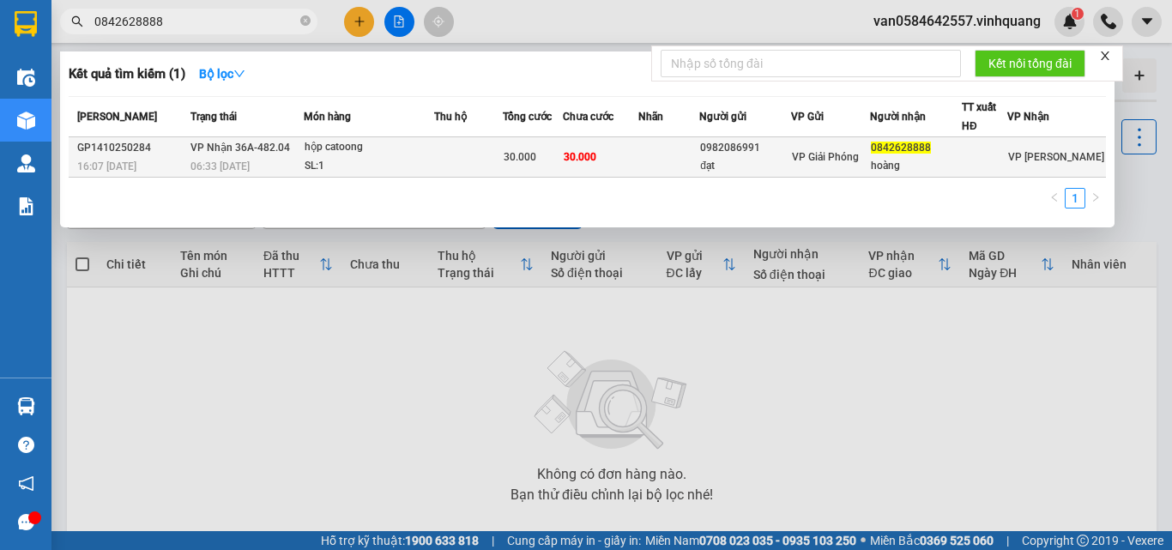
type input "0842628888"
click at [960, 150] on div "0842628888" at bounding box center [915, 148] width 89 height 18
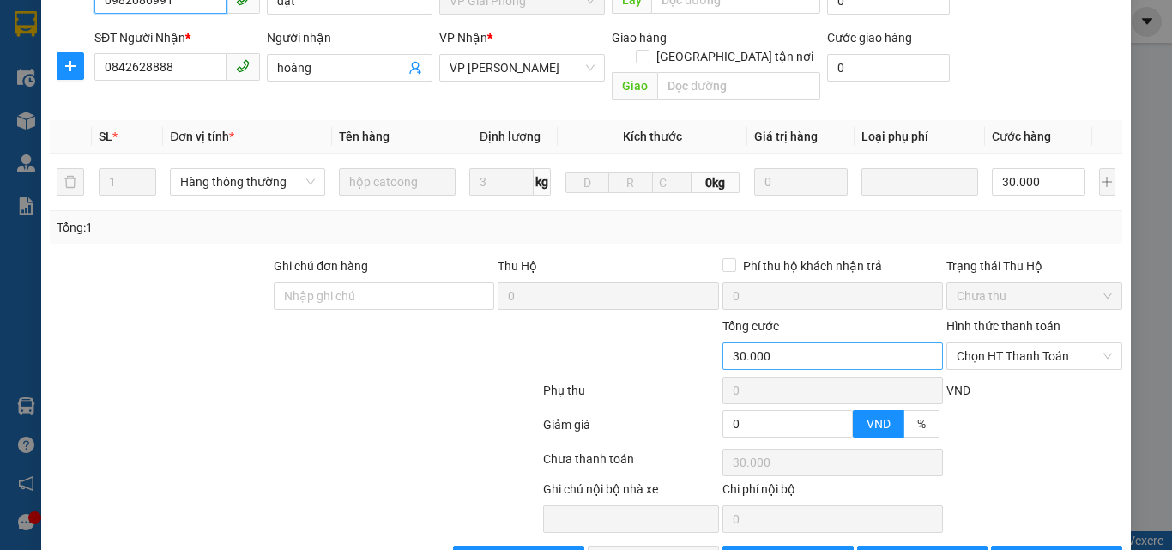
type input "0982086991"
type input "đạt"
type input "0842628888"
type input "hoàng"
type input "0"
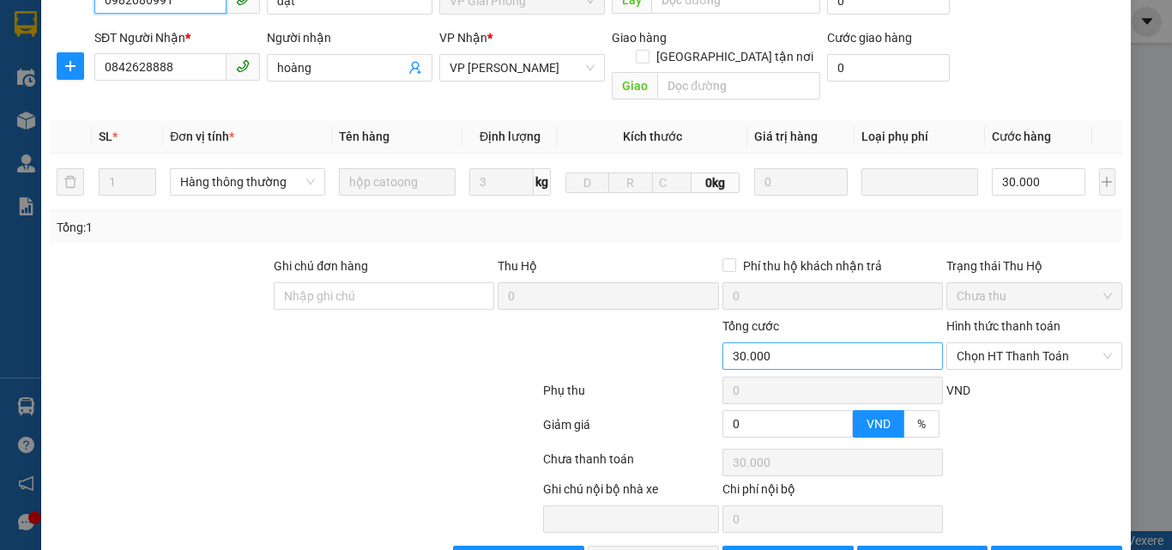
type input "30.000"
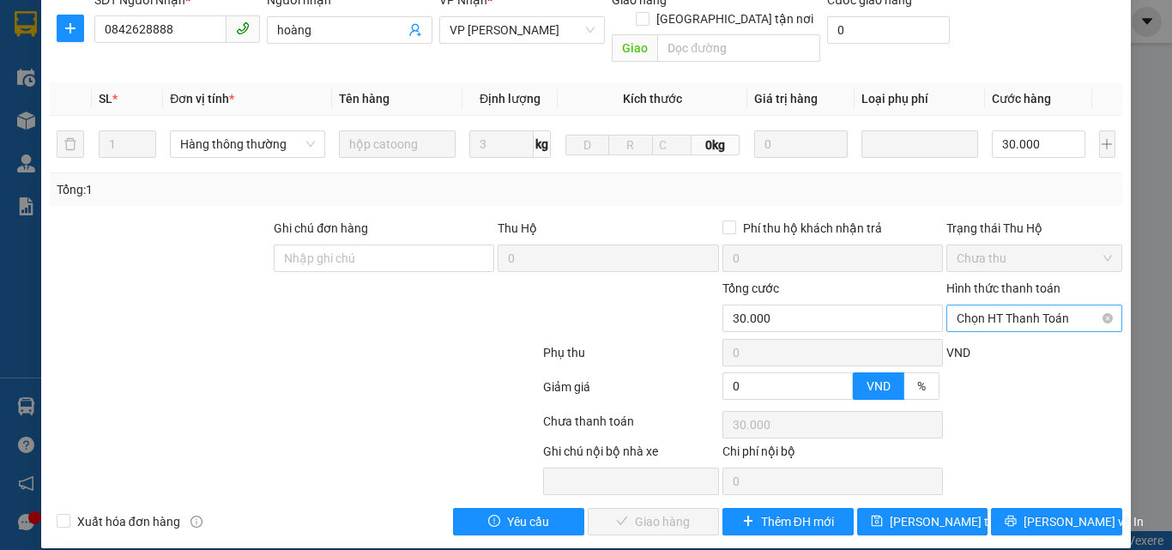
click at [1013, 305] on span "Chọn HT Thanh Toán" at bounding box center [1033, 318] width 155 height 26
click at [1003, 334] on div "Tại văn phòng" at bounding box center [1024, 333] width 154 height 19
type input "0"
click at [693, 512] on span "Lưu và Giao hàng" at bounding box center [702, 521] width 165 height 19
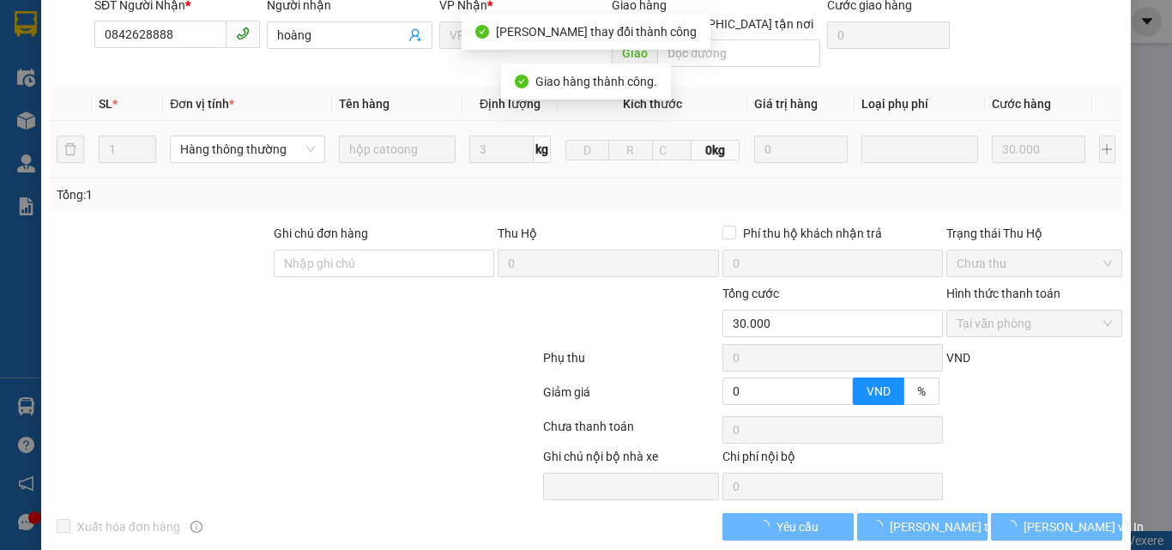
scroll to position [0, 0]
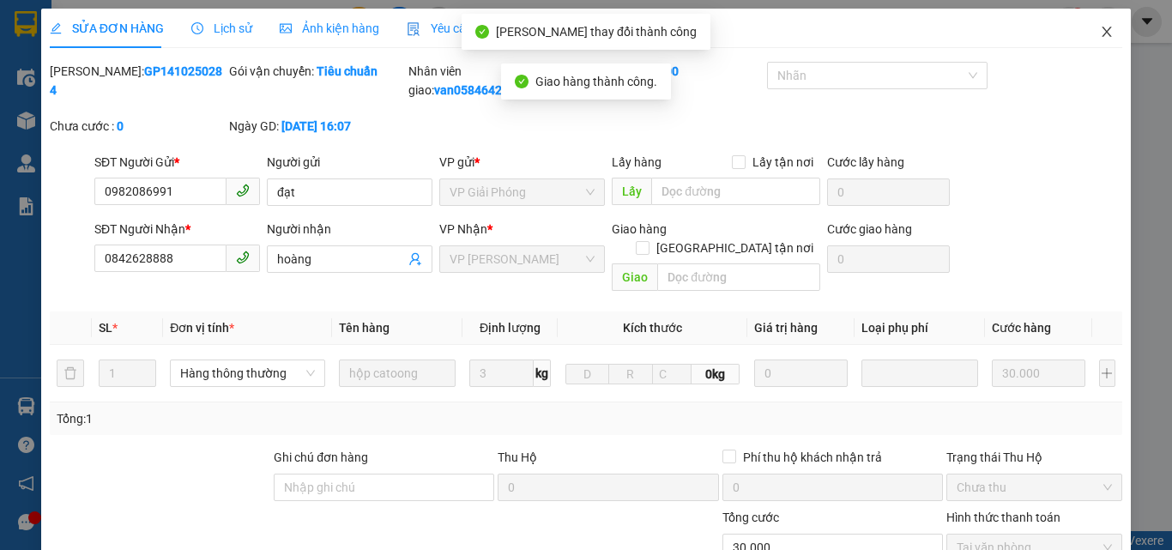
click at [1099, 29] on icon "close" at bounding box center [1106, 32] width 14 height 14
